Goal: Ask a question: Seek information or help from site administrators or community

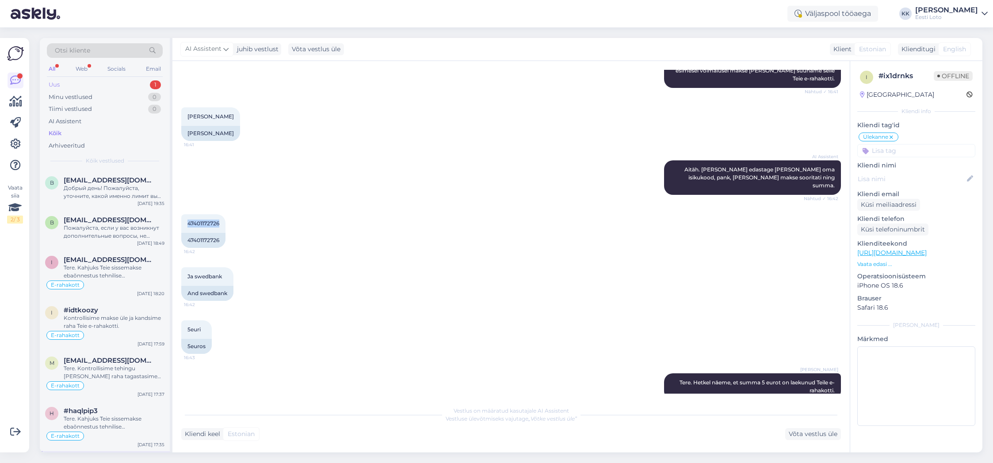
click at [78, 85] on div "Uus 1" at bounding box center [105, 85] width 116 height 12
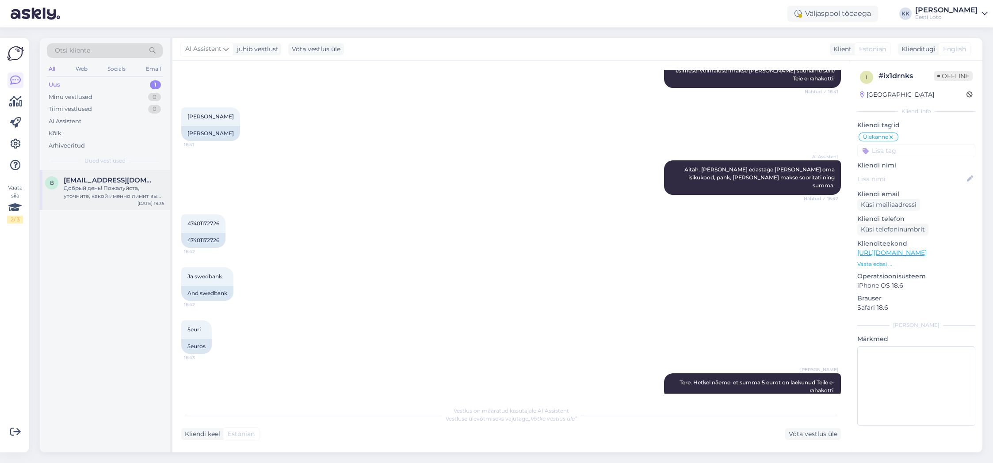
click at [112, 191] on div "Добрый день! Пожалуйста, уточните, какой именно лимит вы имеете в виду. На сайт…" at bounding box center [114, 192] width 101 height 16
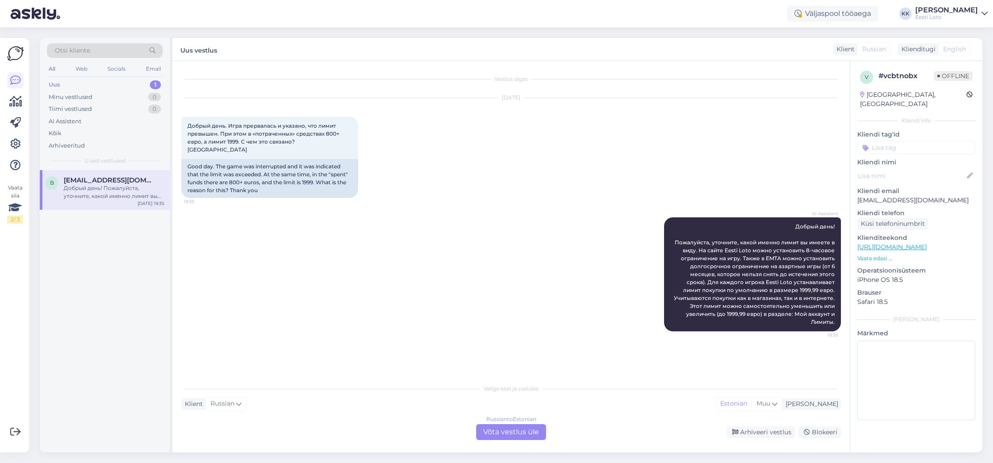
click at [908, 196] on p "[EMAIL_ADDRESS][DOMAIN_NAME]" at bounding box center [916, 200] width 118 height 9
click at [118, 187] on div "Добрый день! Пожалуйста, уточните, какой именно лимит вы имеете в виду. На сайт…" at bounding box center [114, 192] width 101 height 16
drag, startPoint x: 906, startPoint y: 138, endPoint x: 906, endPoint y: 143, distance: 4.9
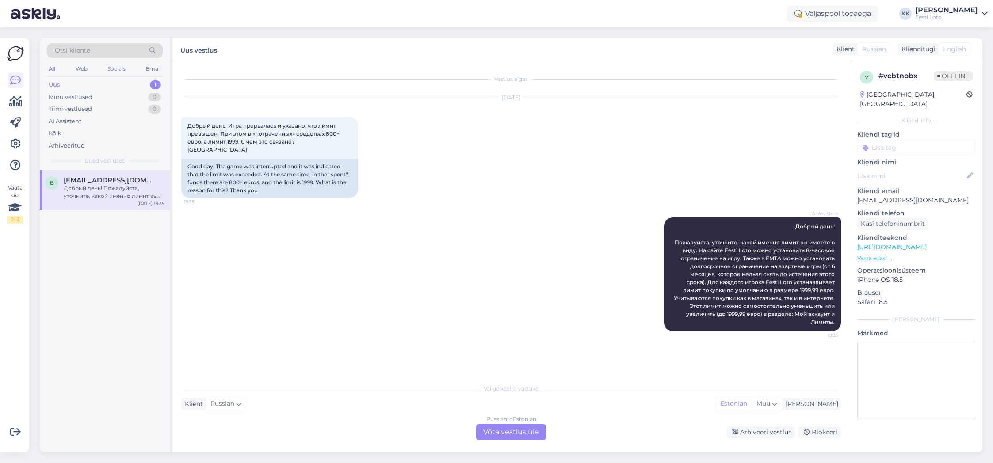
click at [906, 141] on input at bounding box center [916, 147] width 118 height 13
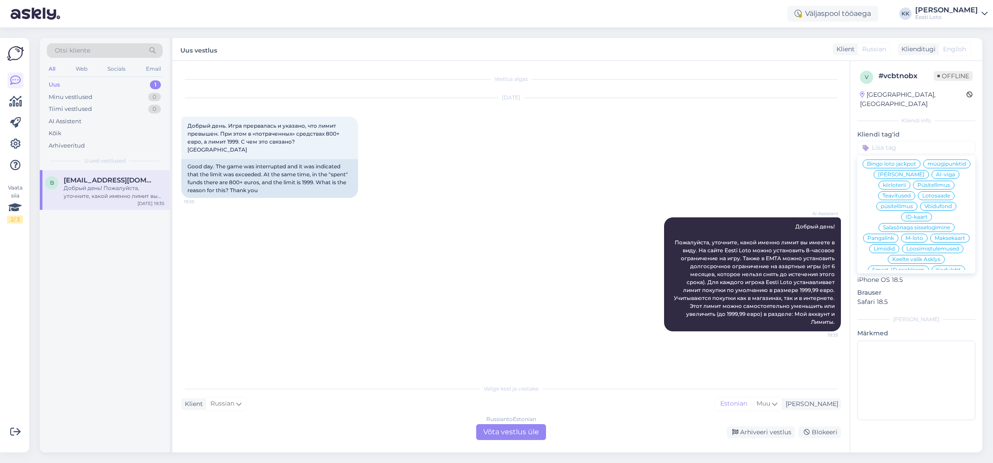
scroll to position [96, 0]
click at [881, 243] on span "Limiidid" at bounding box center [883, 245] width 21 height 5
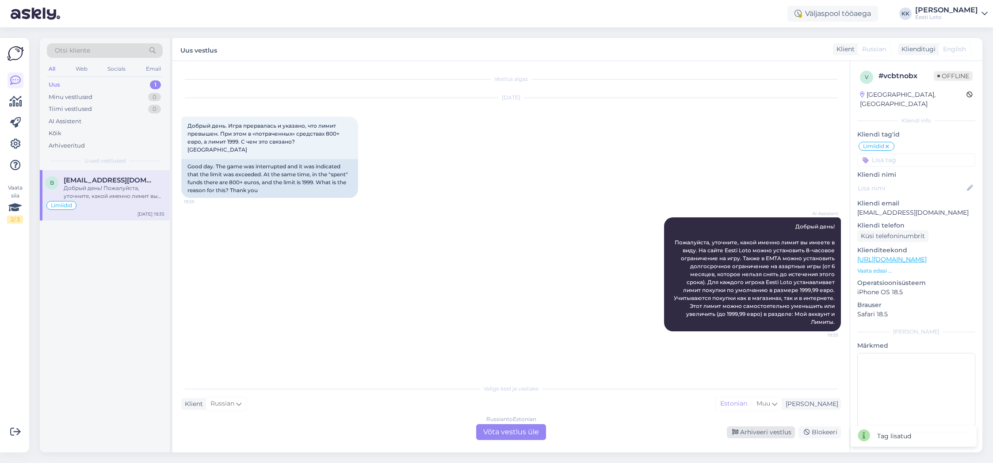
click at [754, 432] on div "Arhiveeri vestlus" at bounding box center [761, 432] width 68 height 12
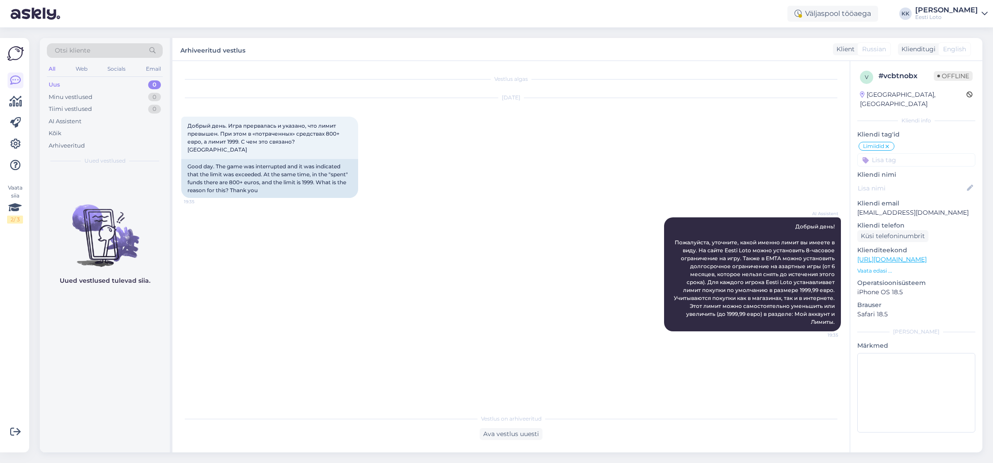
drag, startPoint x: 54, startPoint y: 87, endPoint x: 141, endPoint y: 43, distance: 98.0
click at [54, 87] on div "Uus" at bounding box center [54, 84] width 11 height 9
